Goal: Information Seeking & Learning: Learn about a topic

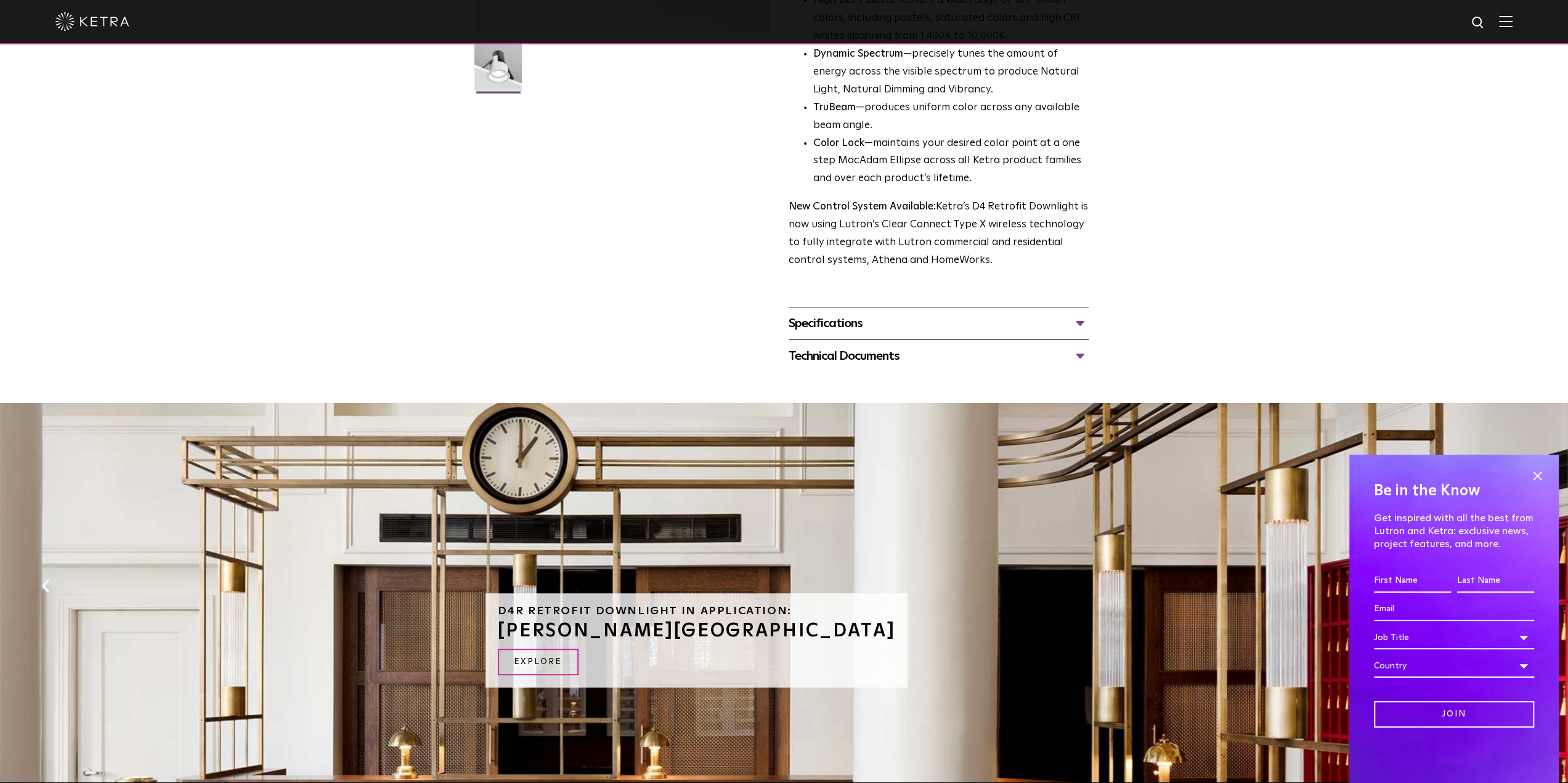
scroll to position [369, 0]
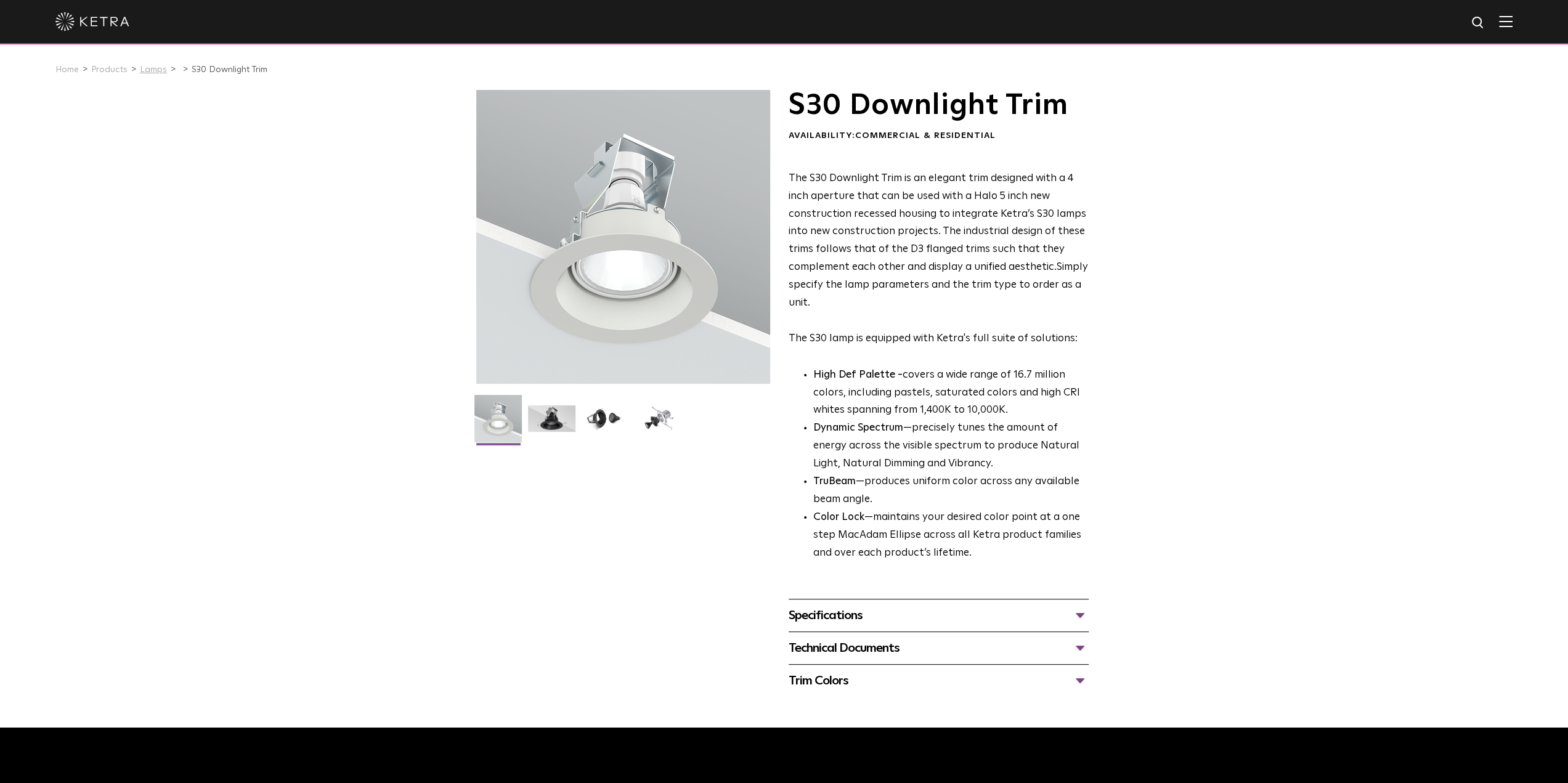
click at [154, 71] on link "Lamps" at bounding box center [153, 69] width 27 height 9
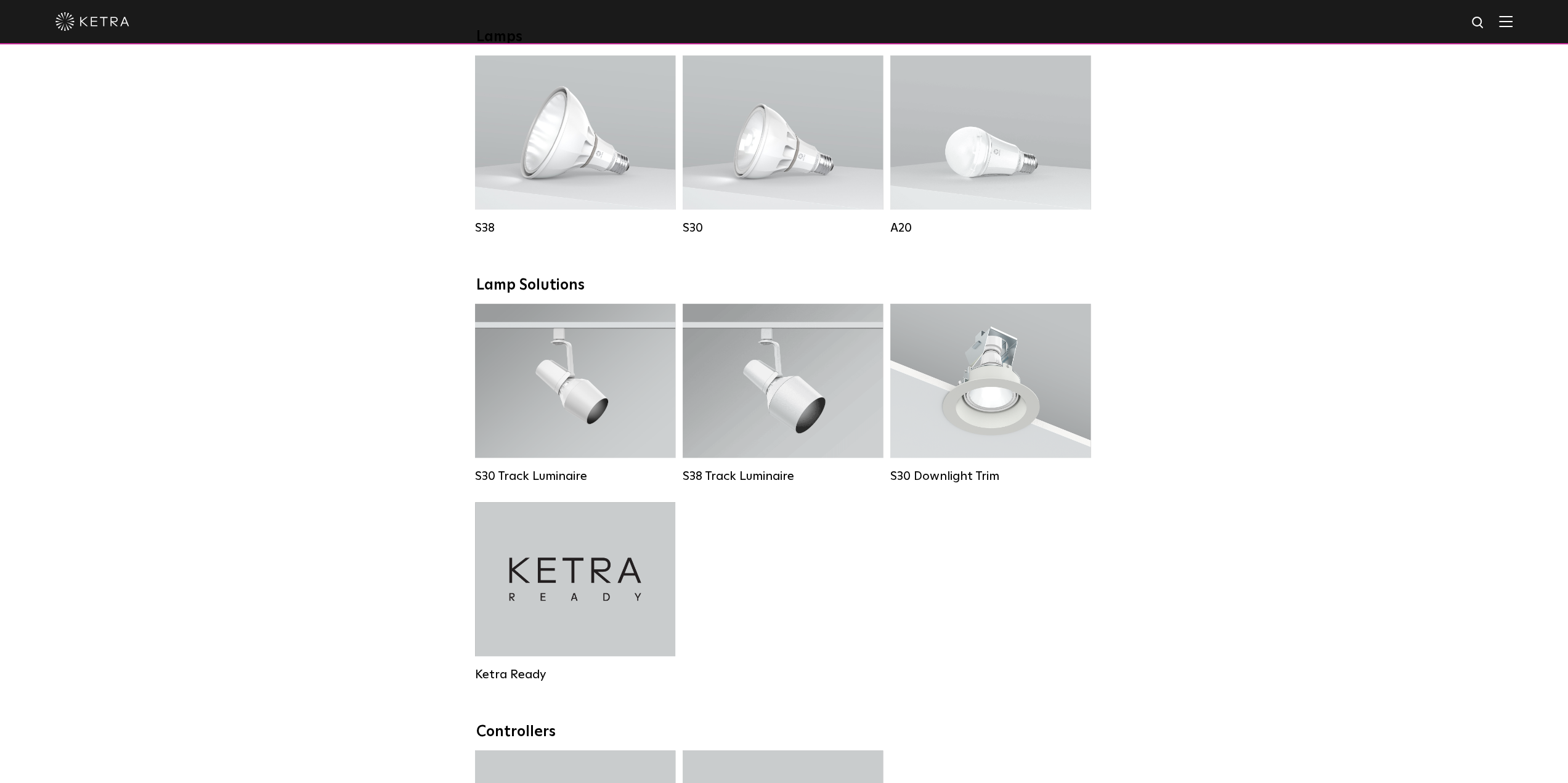
scroll to position [843, 0]
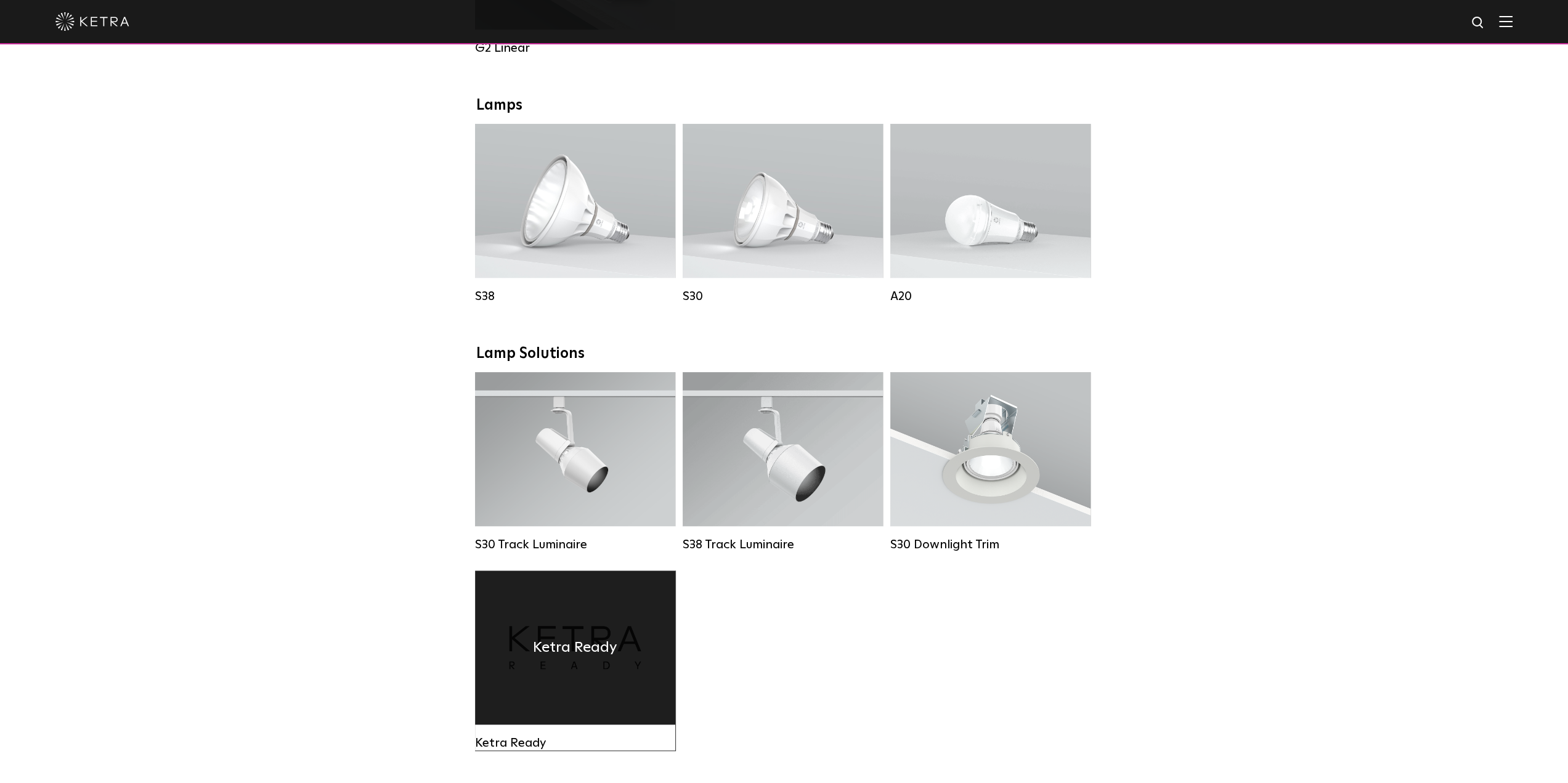
click at [551, 634] on div "Ketra Ready" at bounding box center [574, 647] width 200 height 154
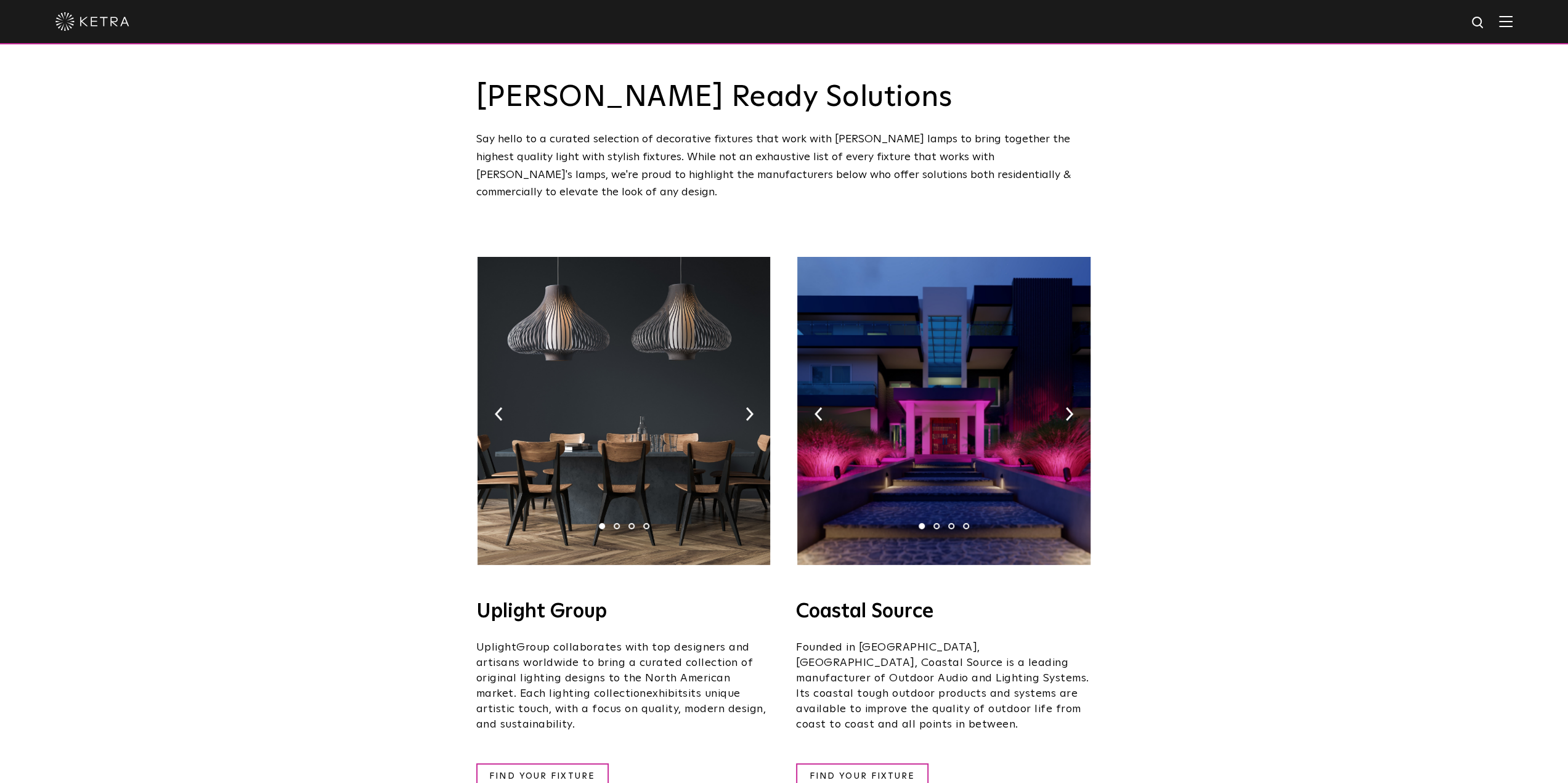
scroll to position [123, 0]
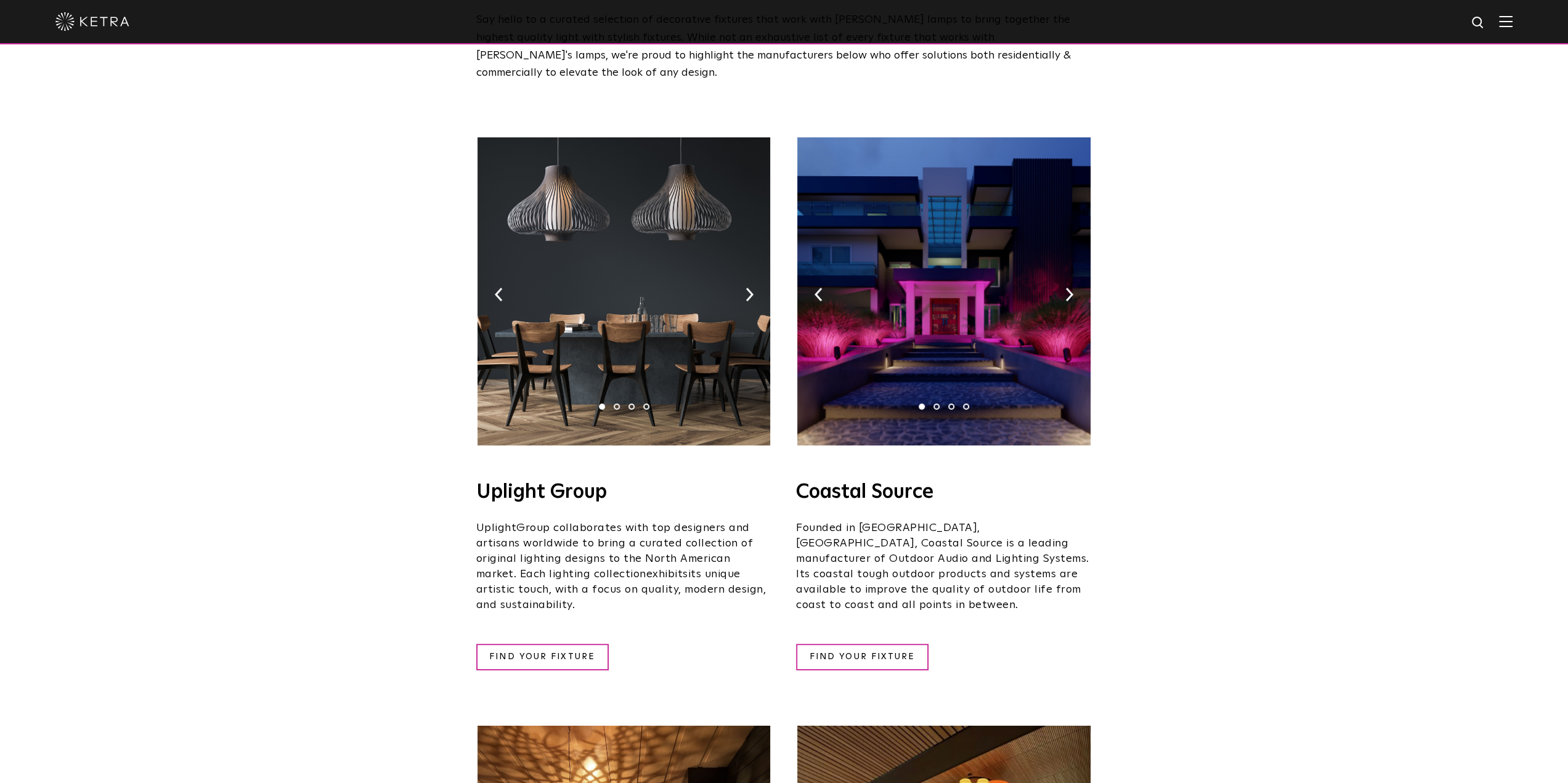
click at [582, 314] on img at bounding box center [623, 291] width 293 height 308
click at [542, 644] on link "FIND YOUR FIXTURE" at bounding box center [543, 657] width 132 height 26
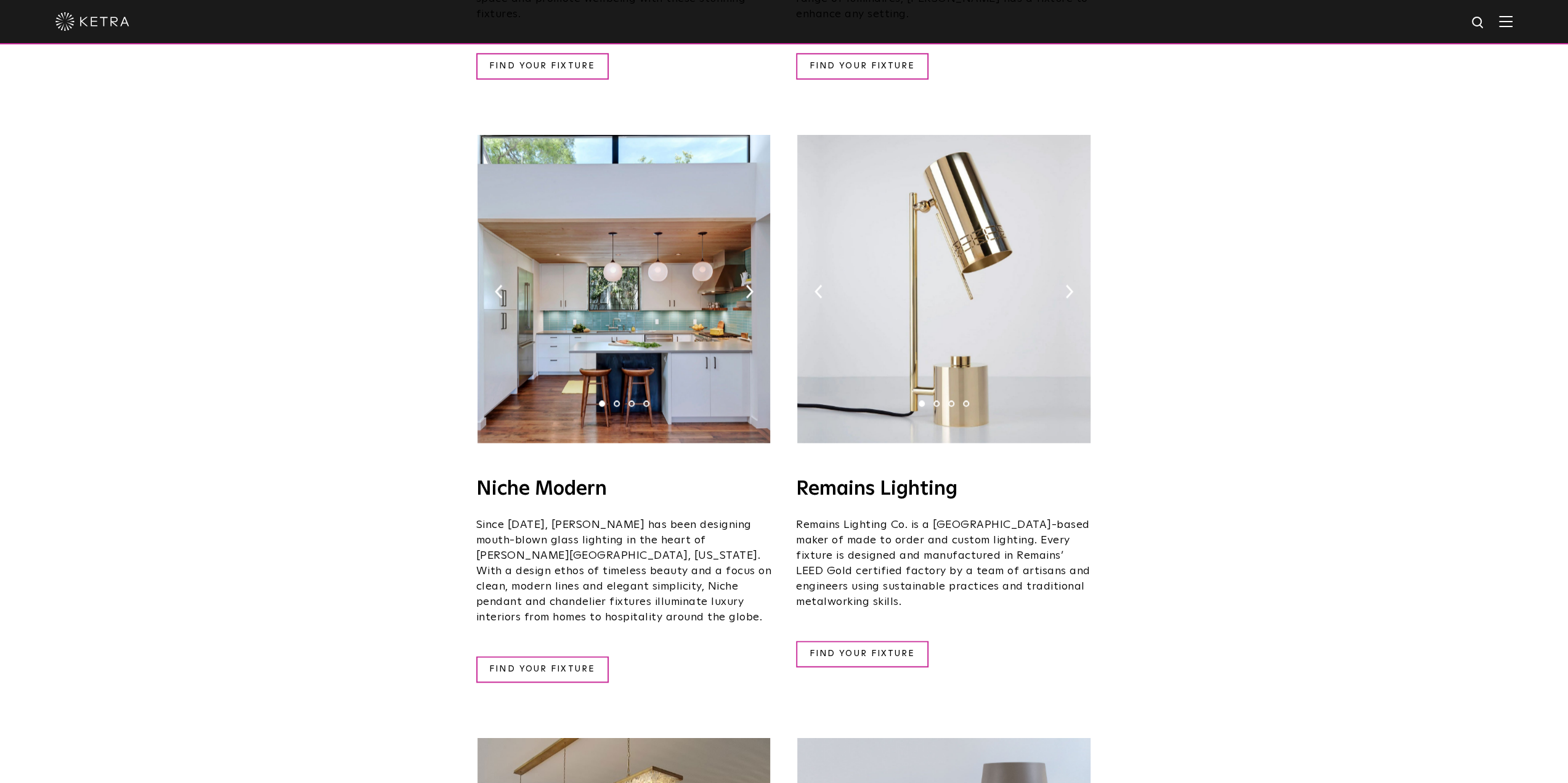
scroll to position [1355, 0]
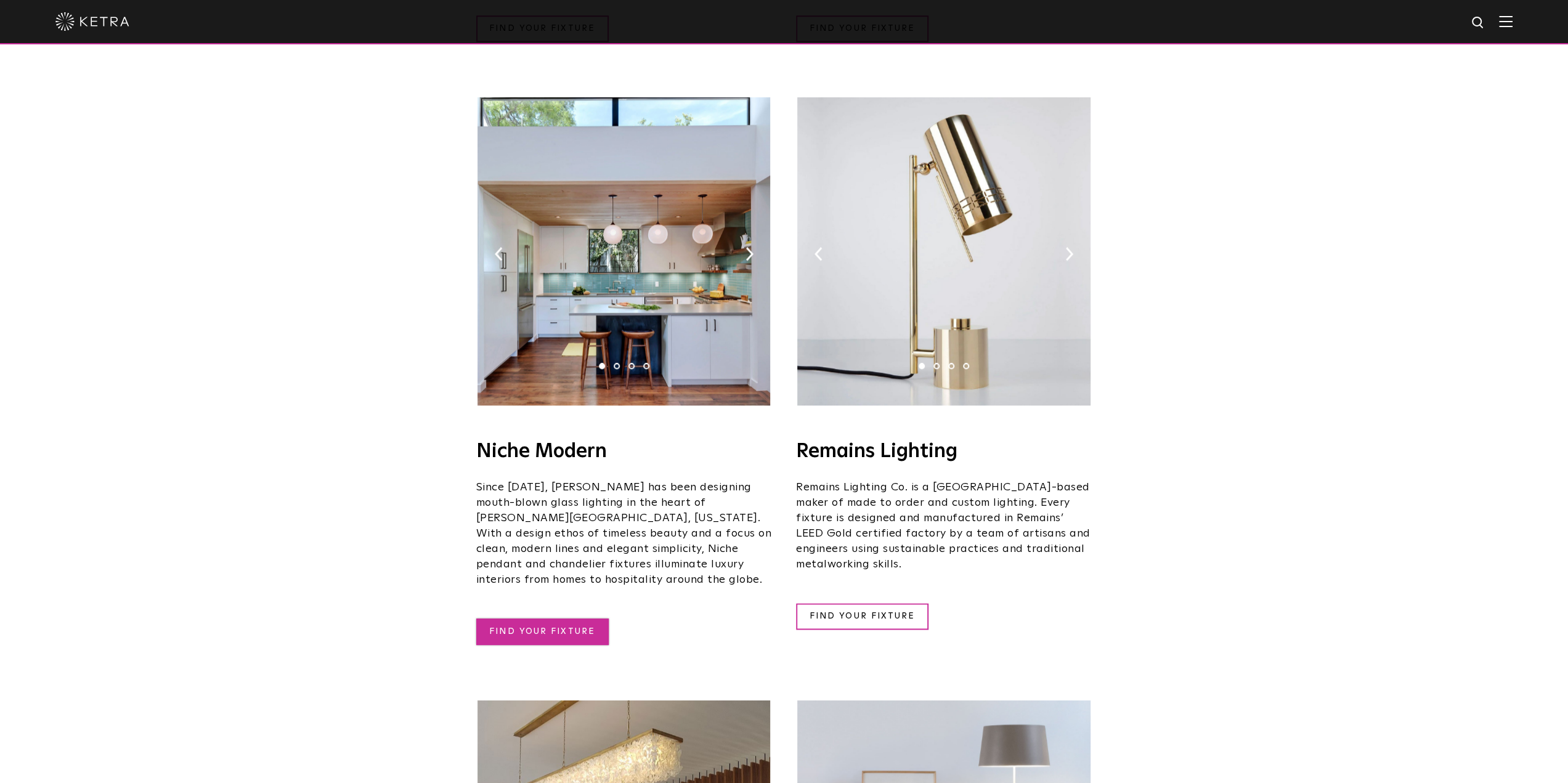
click at [548, 619] on link "FIND YOUR FIXTURE" at bounding box center [543, 632] width 132 height 26
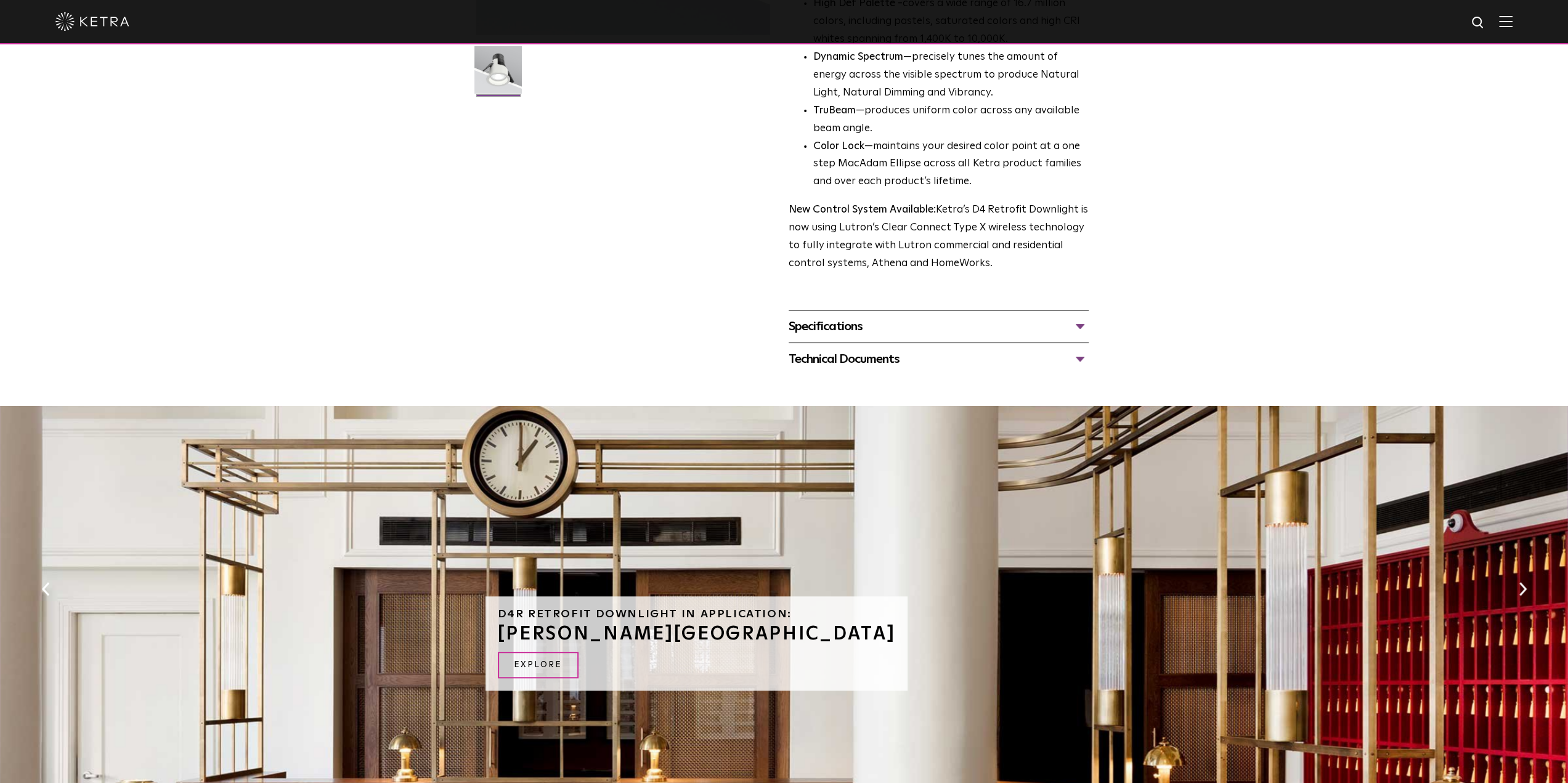
scroll to position [369, 0]
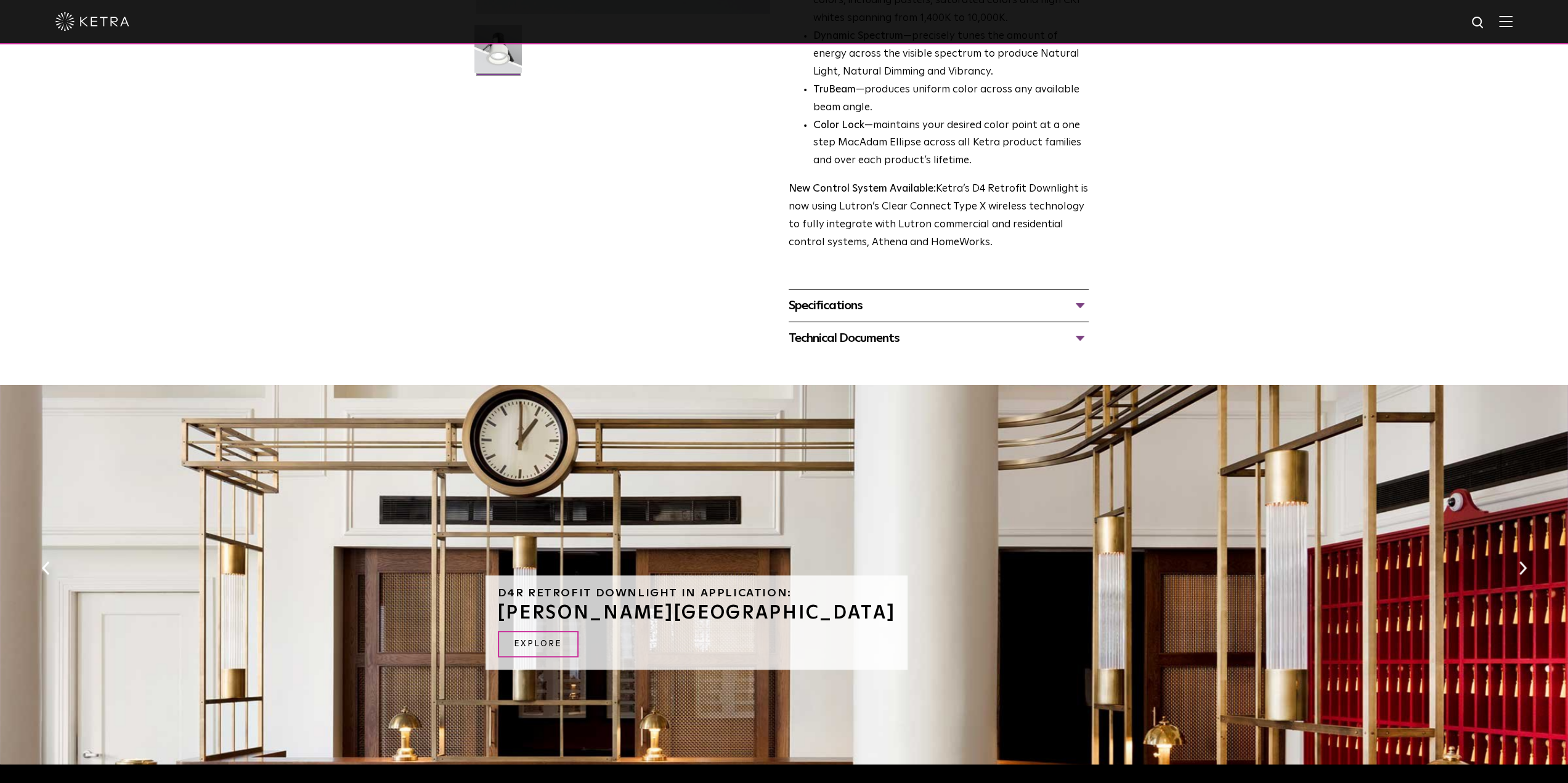
click at [852, 301] on div "Specifications" at bounding box center [938, 306] width 300 height 20
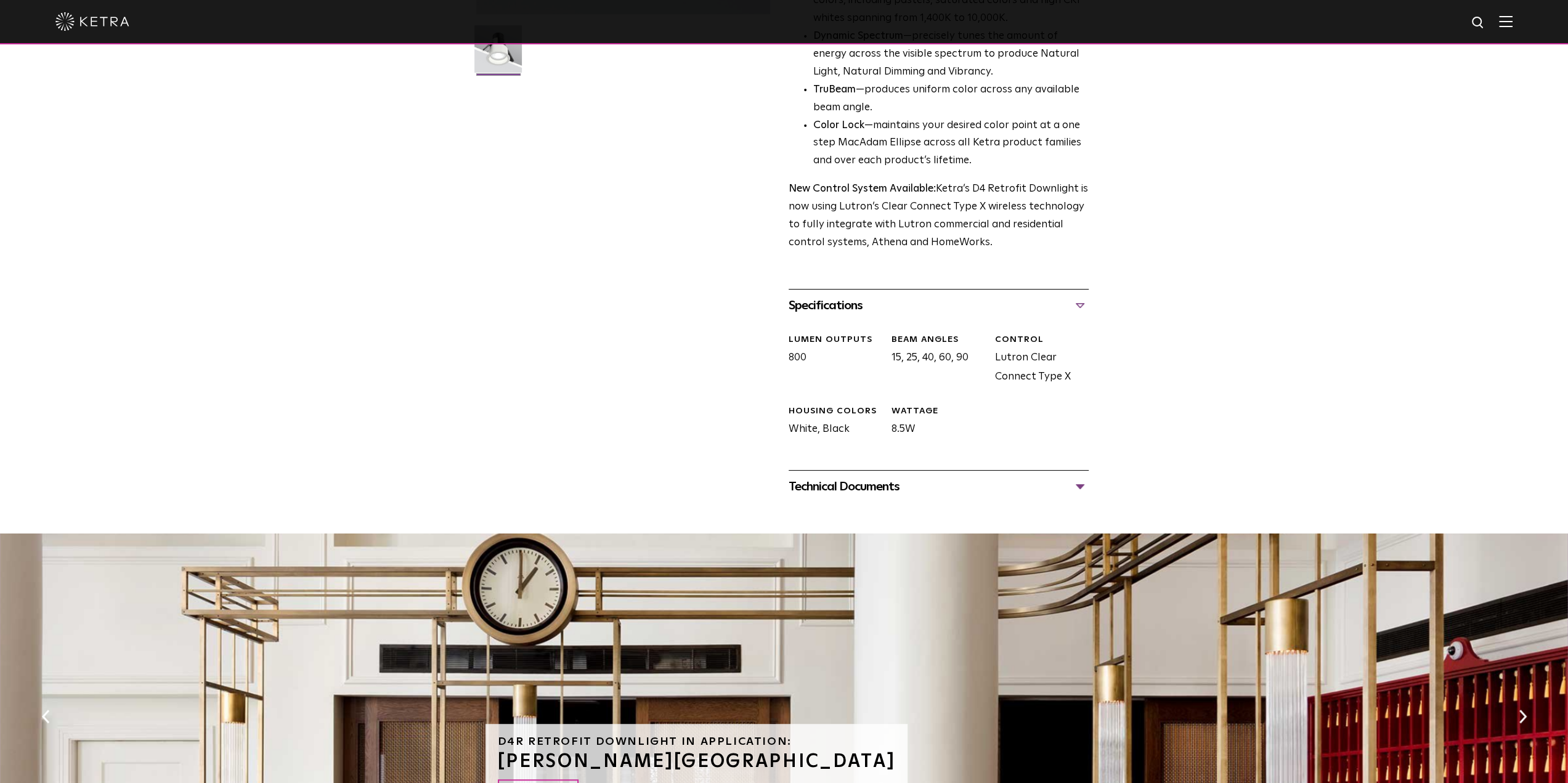
click at [850, 487] on div "Technical Documents" at bounding box center [938, 486] width 300 height 20
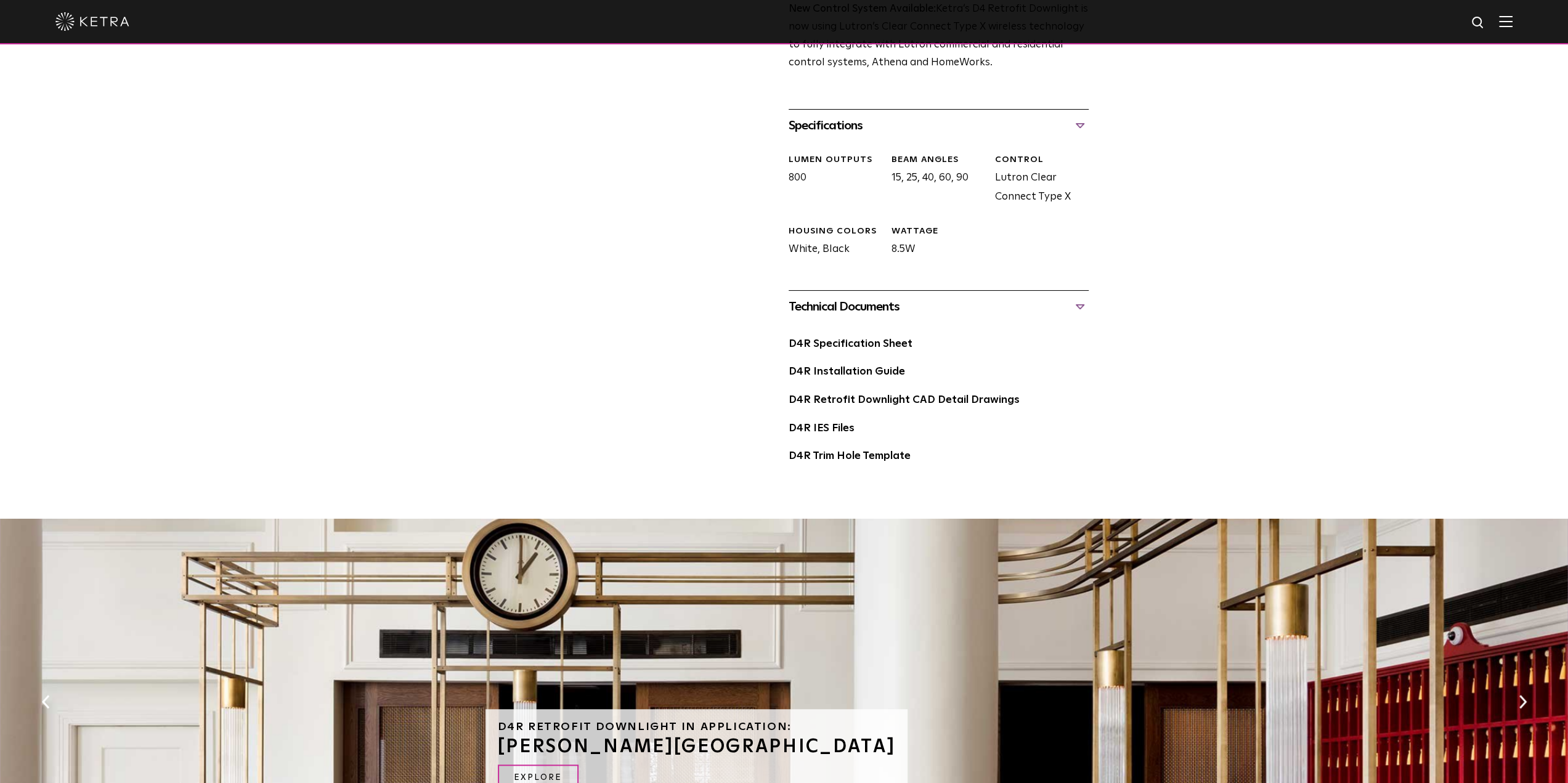
scroll to position [554, 0]
